Goal: Check status: Check status

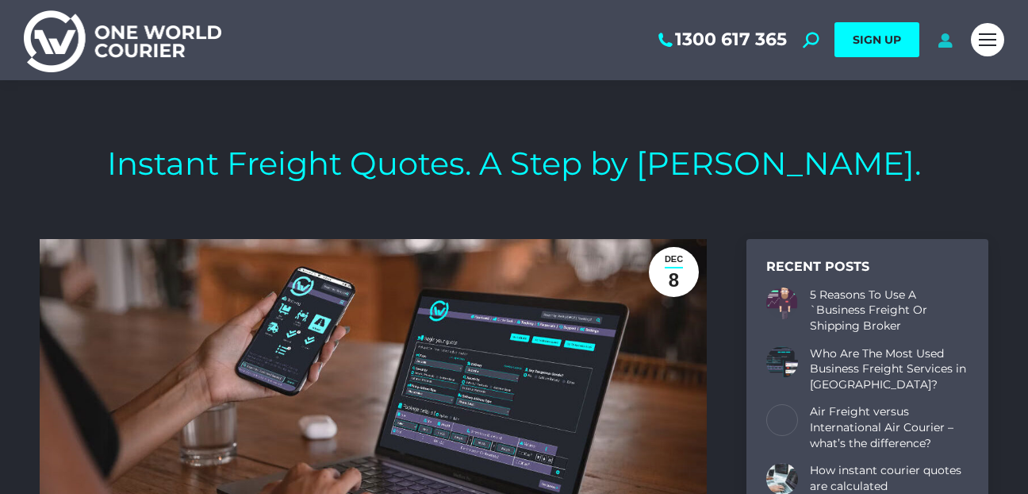
scroll to position [5105, 949]
click at [944, 38] on icon at bounding box center [946, 40] width 20 height 16
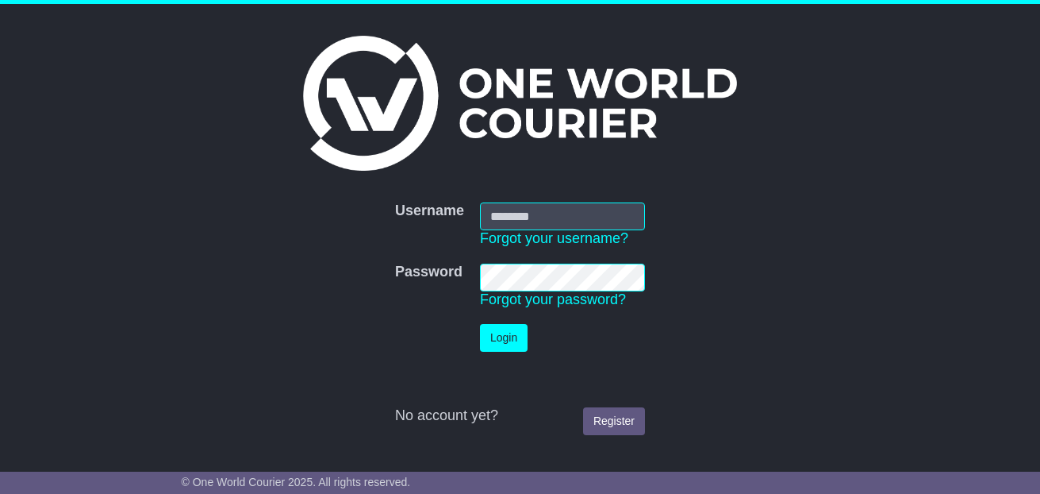
click at [495, 210] on input "Username" at bounding box center [562, 216] width 165 height 28
type input "**********"
click at [498, 340] on button "Login" at bounding box center [504, 338] width 48 height 28
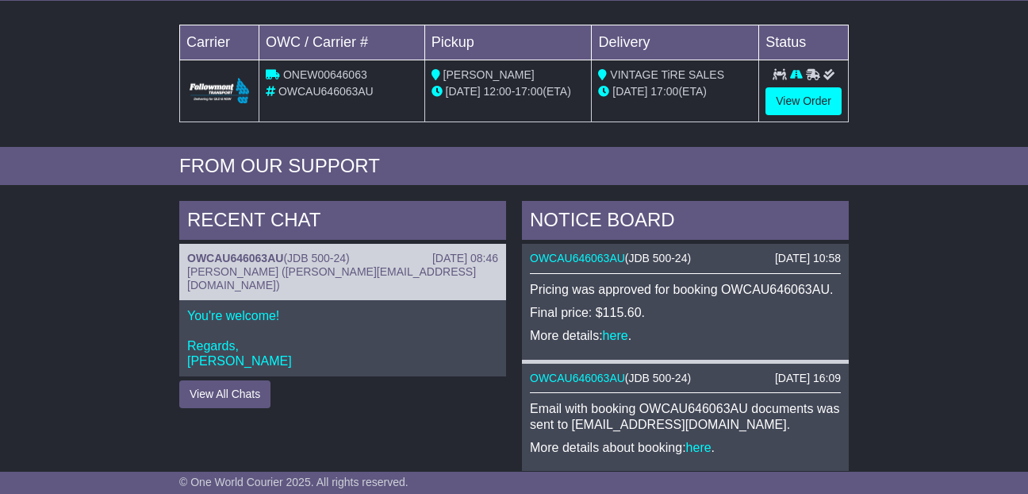
scroll to position [249, 0]
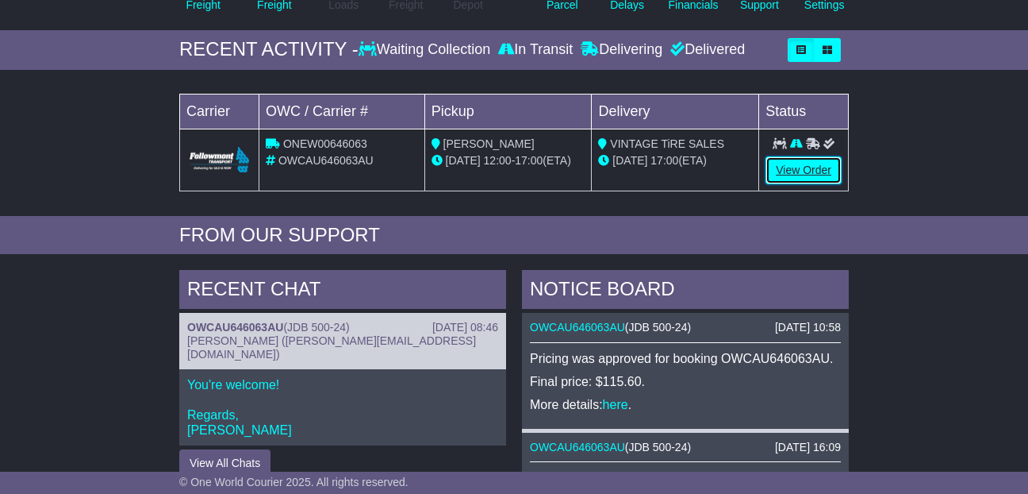
click at [808, 164] on link "View Order" at bounding box center [804, 170] width 76 height 28
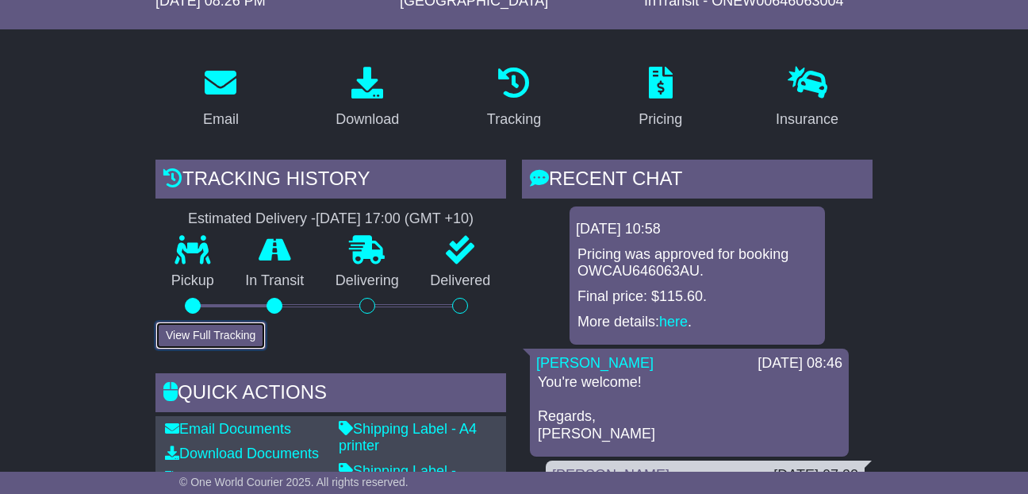
click at [220, 329] on button "View Full Tracking" at bounding box center [211, 335] width 110 height 28
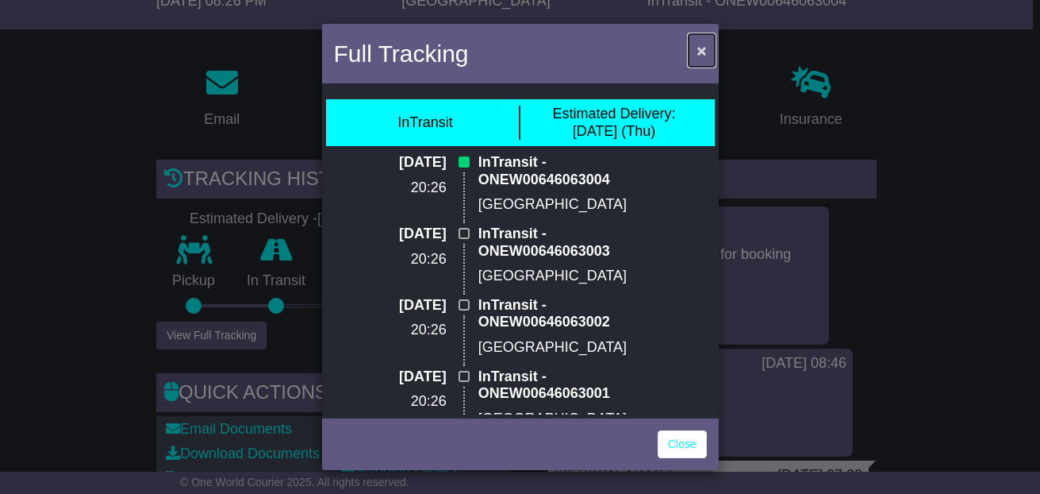
drag, startPoint x: 702, startPoint y: 52, endPoint x: 829, endPoint y: 91, distance: 133.0
click at [829, 91] on div "Full Tracking × InTransit Estimated Delivery: 18 Sep (Thu) 15 Sep 2025 20:26 In…" at bounding box center [520, 247] width 1040 height 494
click at [700, 53] on span "×" at bounding box center [702, 50] width 10 height 18
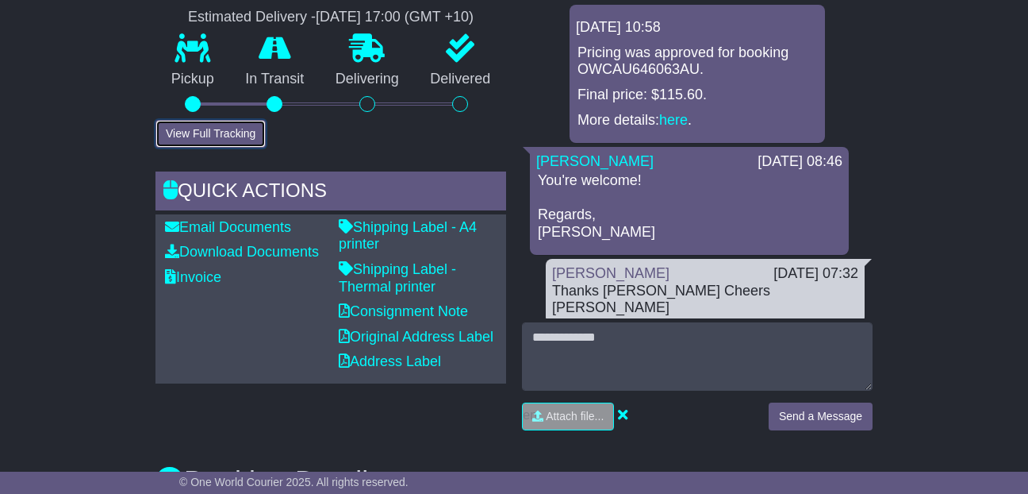
scroll to position [474, 0]
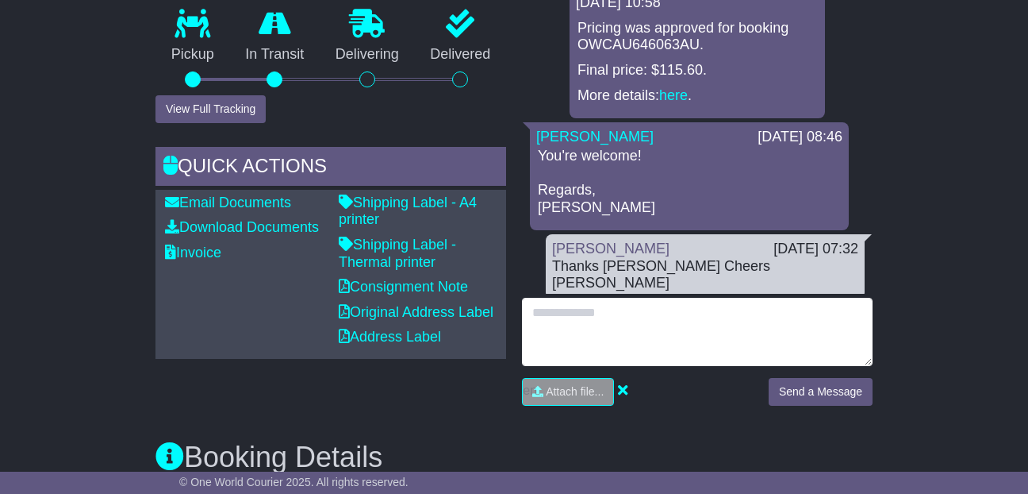
click at [549, 317] on textarea at bounding box center [697, 332] width 351 height 68
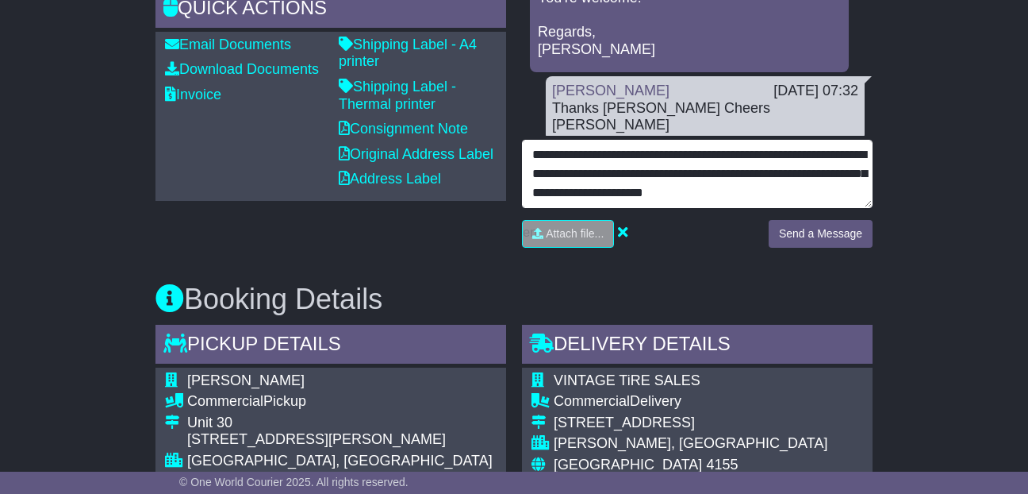
scroll to position [13, 0]
click at [568, 198] on textarea "**********" at bounding box center [697, 174] width 351 height 68
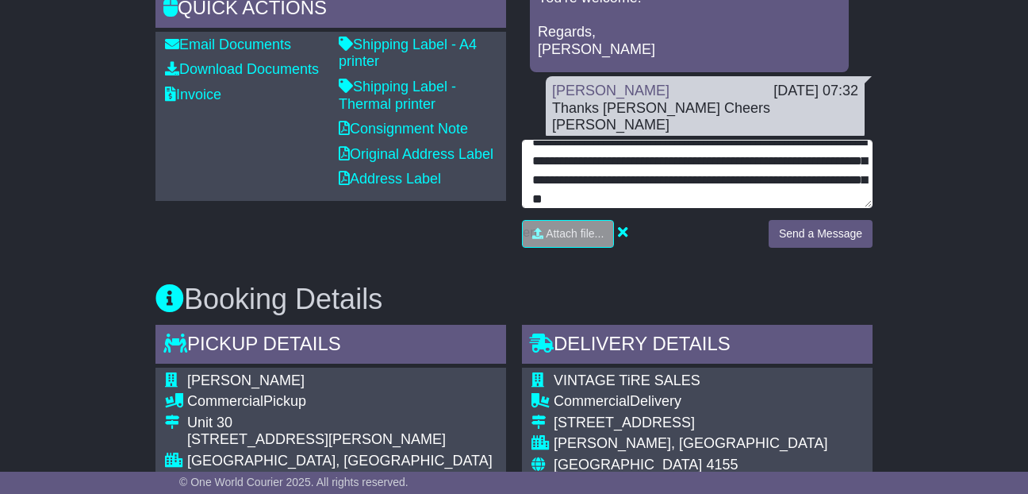
type textarea "**********"
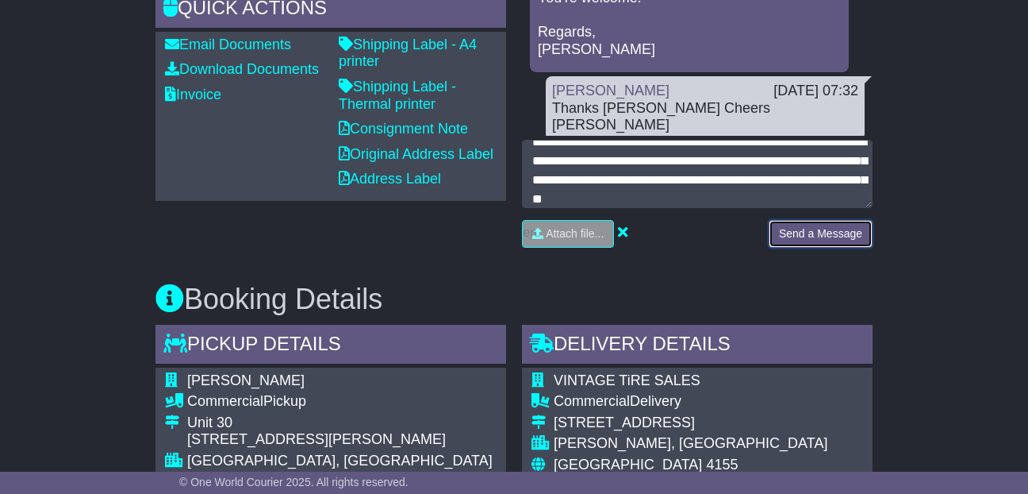
click at [816, 236] on button "Send a Message" at bounding box center [821, 234] width 104 height 28
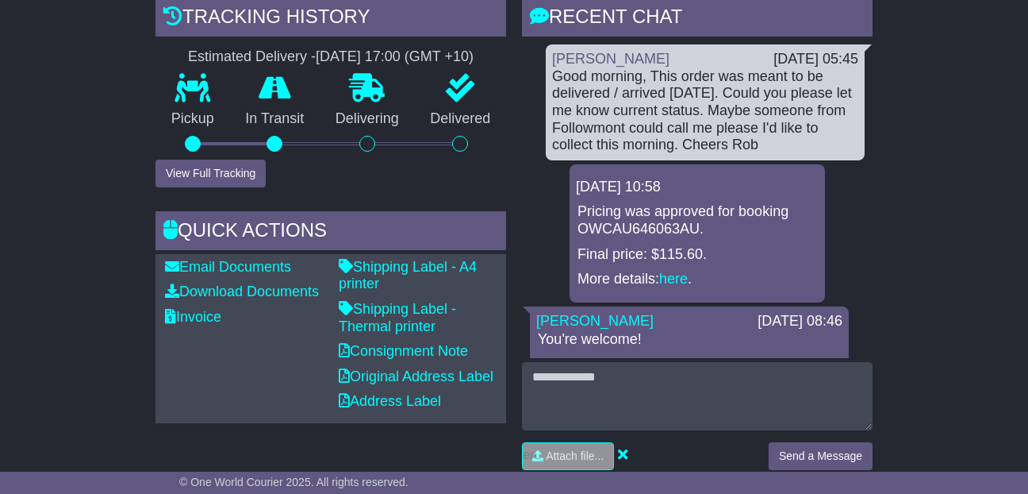
scroll to position [0, 0]
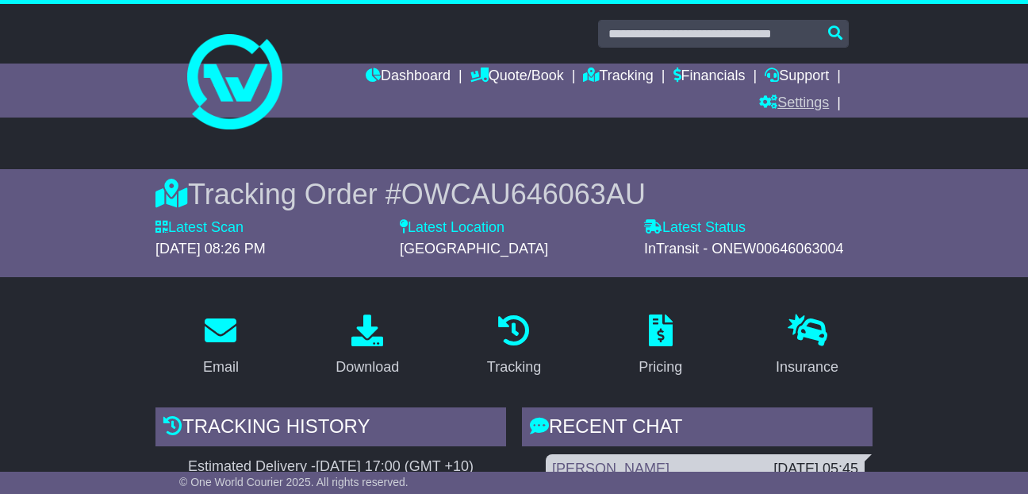
click at [806, 106] on link "Settings" at bounding box center [794, 103] width 70 height 27
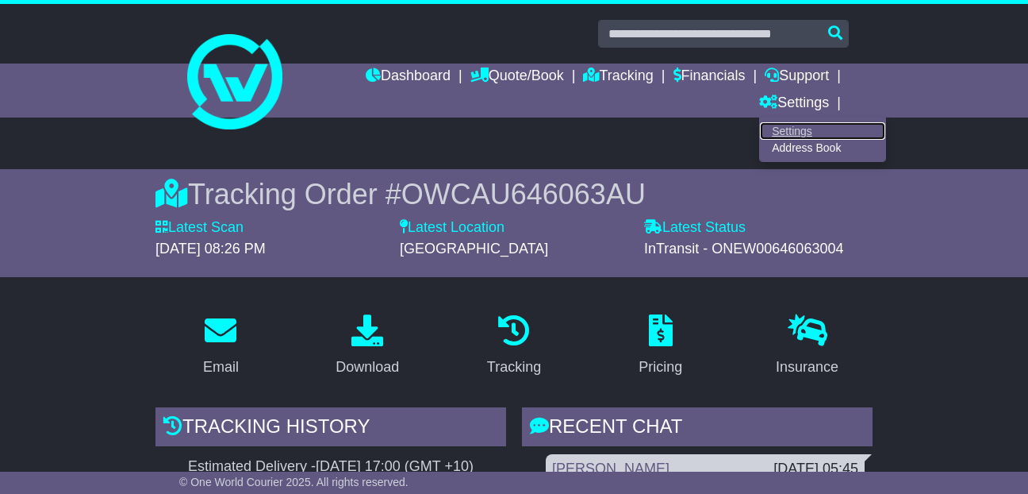
click at [797, 126] on link "Settings" at bounding box center [822, 130] width 125 height 17
